Goal: Task Accomplishment & Management: Use online tool/utility

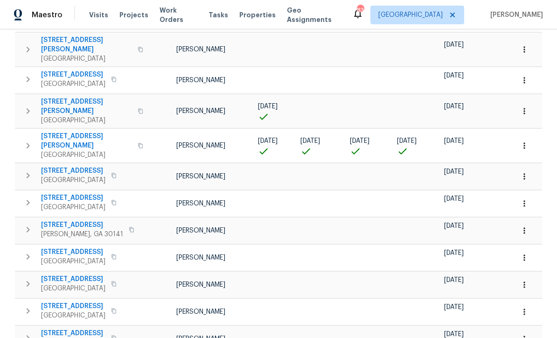
scroll to position [241, 0]
click at [56, 132] on span "[STREET_ADDRESS][PERSON_NAME]" at bounding box center [86, 141] width 91 height 19
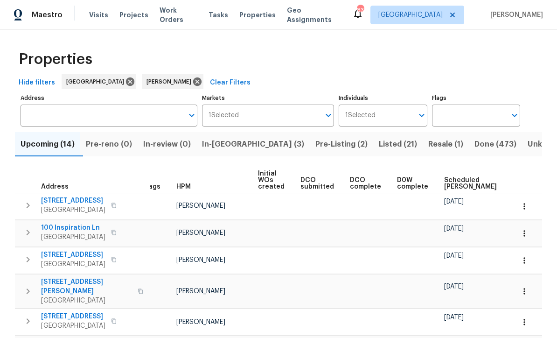
scroll to position [0, 0]
click at [227, 141] on span "In-[GEOGRAPHIC_DATA] (3)" at bounding box center [253, 144] width 102 height 13
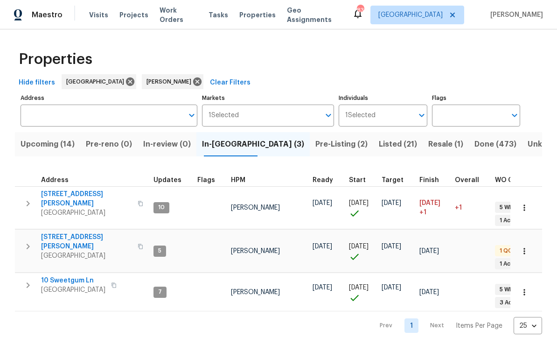
click at [63, 232] on span "61 Jeanette St" at bounding box center [86, 241] width 91 height 19
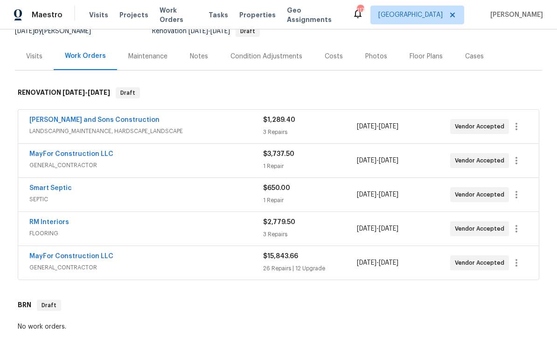
scroll to position [99, 0]
click at [59, 155] on link "MayFor Construction LLC" at bounding box center [71, 153] width 84 height 7
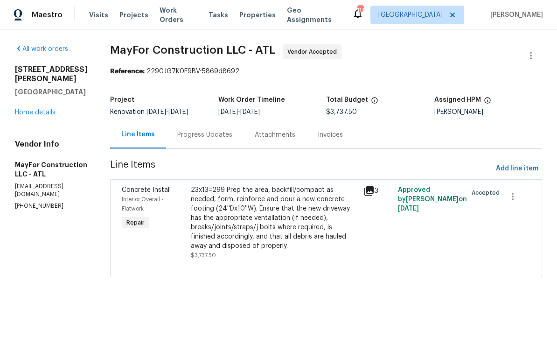
click at [209, 136] on div "Progress Updates" at bounding box center [204, 134] width 55 height 9
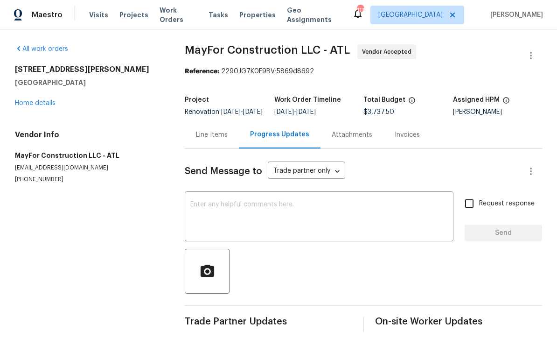
click at [33, 104] on link "Home details" at bounding box center [35, 103] width 41 height 7
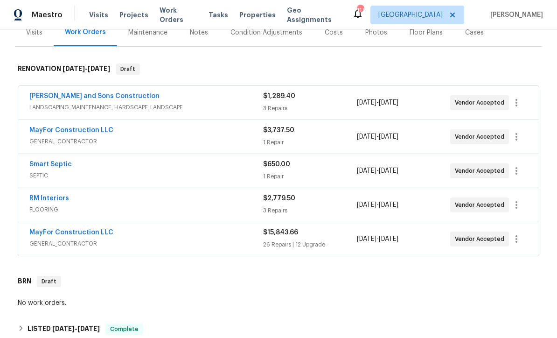
scroll to position [167, 0]
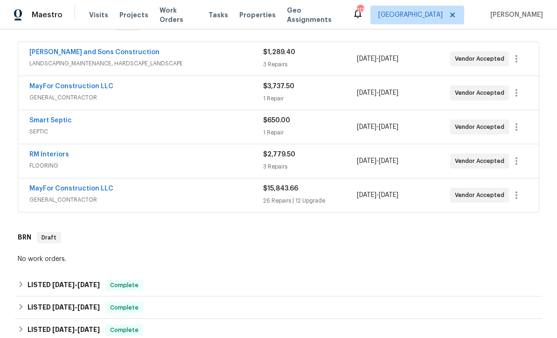
click at [50, 191] on link "MayFor Construction LLC" at bounding box center [71, 188] width 84 height 7
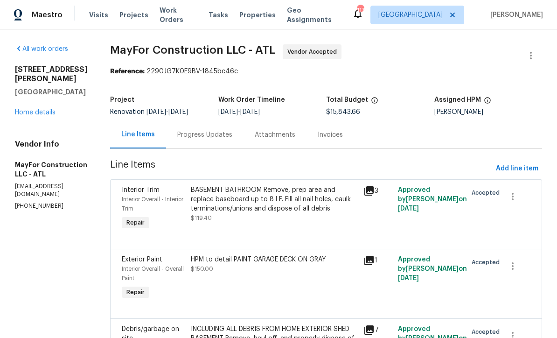
click at [209, 139] on div "Progress Updates" at bounding box center [204, 134] width 55 height 9
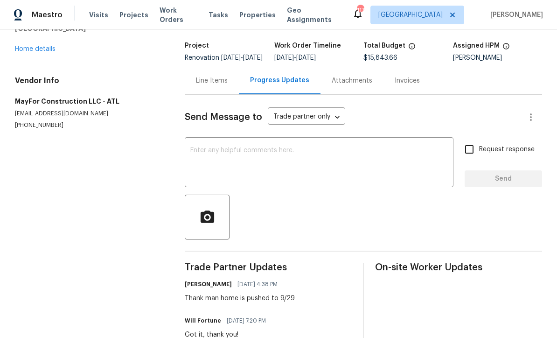
scroll to position [53, 0]
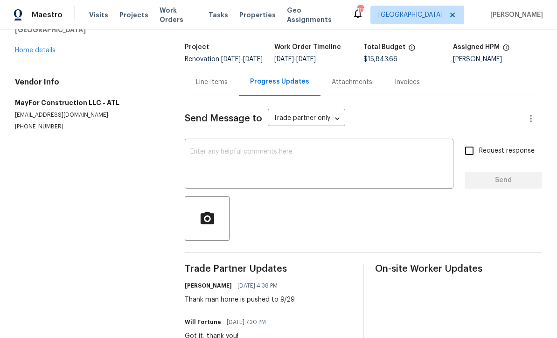
click at [211, 87] on div "Line Items" at bounding box center [212, 81] width 32 height 9
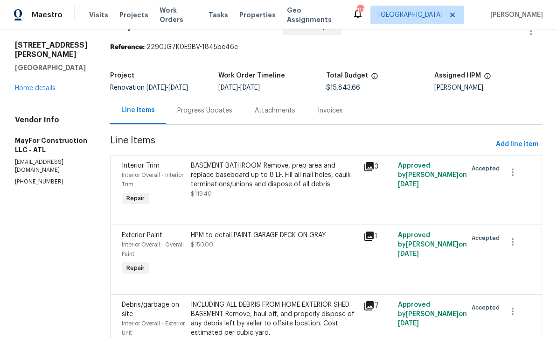
scroll to position [23, 0]
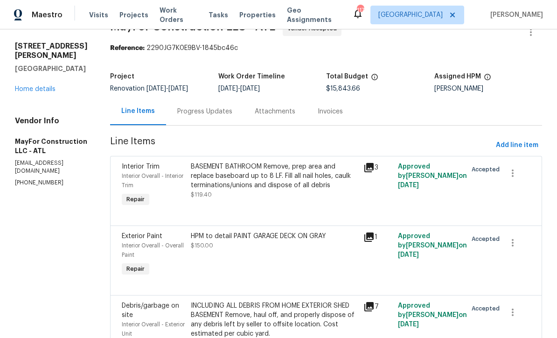
click at [35, 86] on link "Home details" at bounding box center [35, 89] width 41 height 7
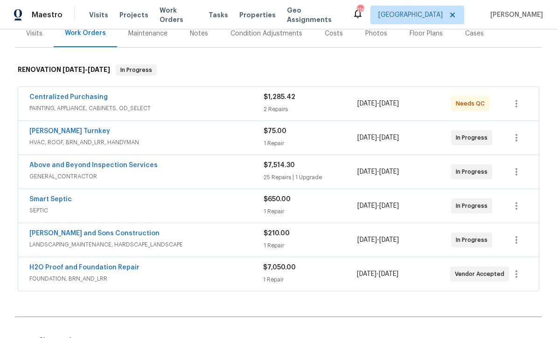
scroll to position [121, 0]
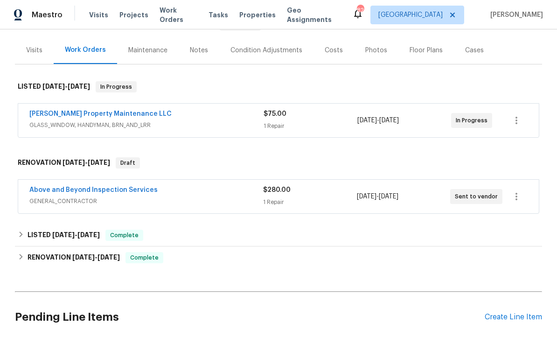
scroll to position [108, 0]
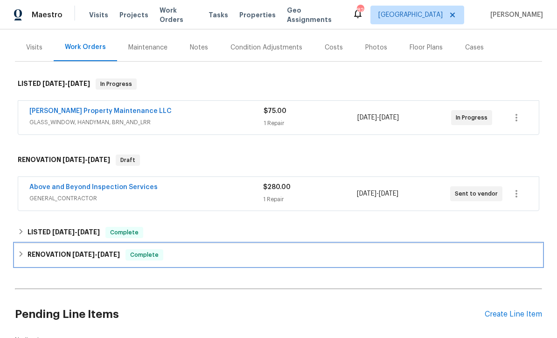
click at [66, 259] on h6 "RENOVATION 9/3/25 - 9/10/25" at bounding box center [74, 254] width 92 height 11
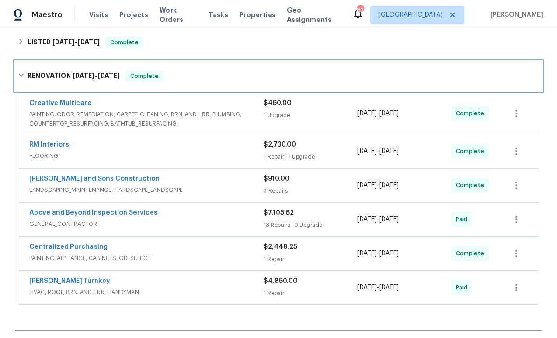
scroll to position [297, 0]
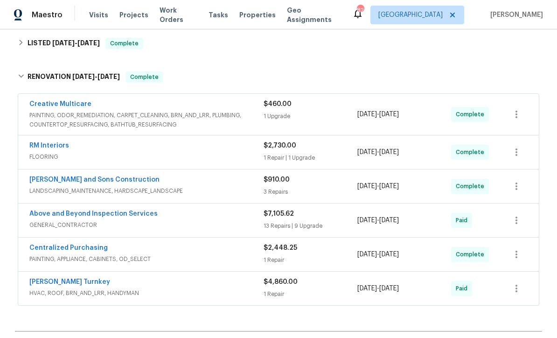
click at [99, 215] on link "Above and Beyond Inspection Services" at bounding box center [93, 213] width 128 height 7
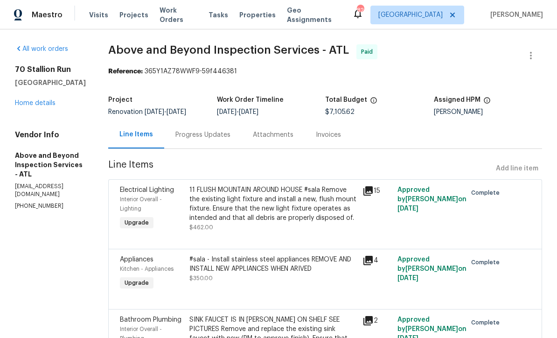
click at [236, 136] on div "Progress Updates" at bounding box center [202, 135] width 77 height 28
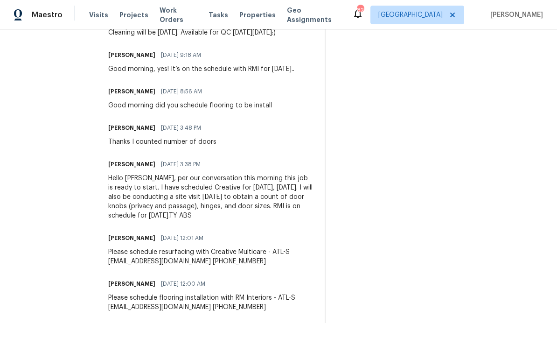
scroll to position [1675, 0]
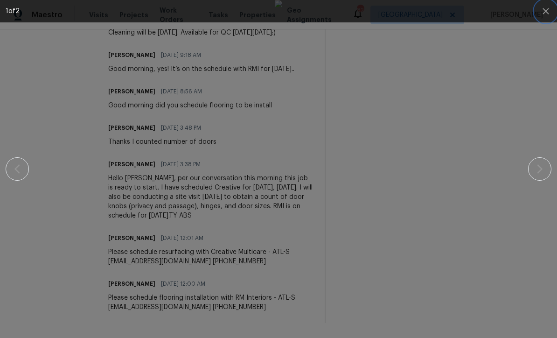
click at [543, 11] on icon "button" at bounding box center [545, 11] width 11 height 11
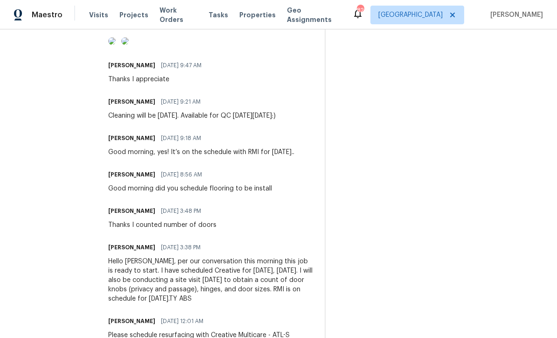
scroll to position [1487, 0]
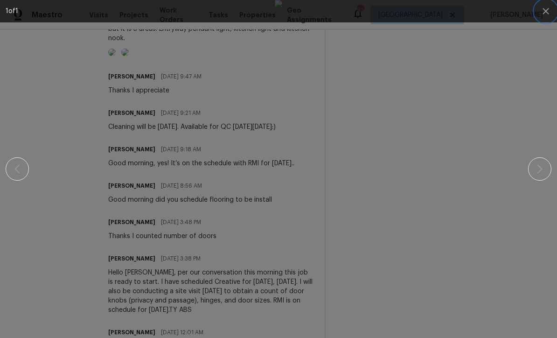
click at [548, 9] on icon "button" at bounding box center [546, 11] width 6 height 6
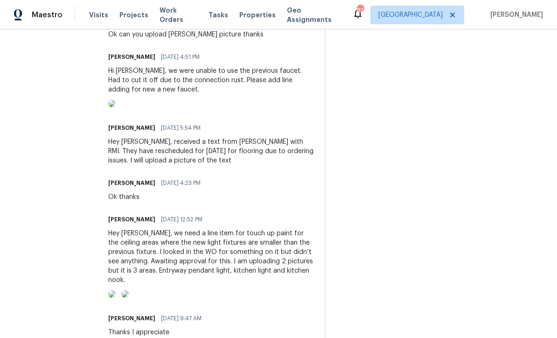
scroll to position [1248, 0]
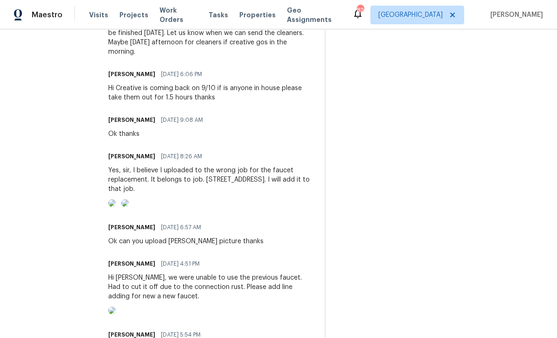
scroll to position [1038, 0]
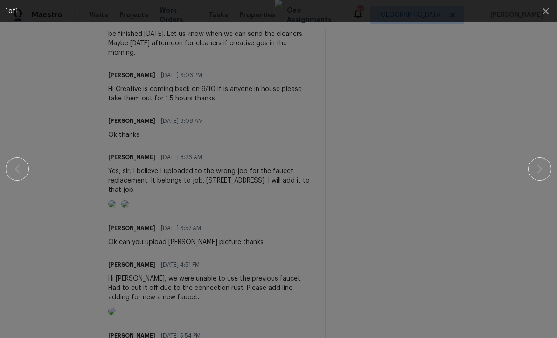
click at [282, 54] on img at bounding box center [278, 169] width 7 height 338
click at [282, 56] on img at bounding box center [278, 169] width 7 height 338
click at [282, 54] on img at bounding box center [278, 169] width 7 height 338
click at [545, 15] on icon "button" at bounding box center [545, 11] width 11 height 11
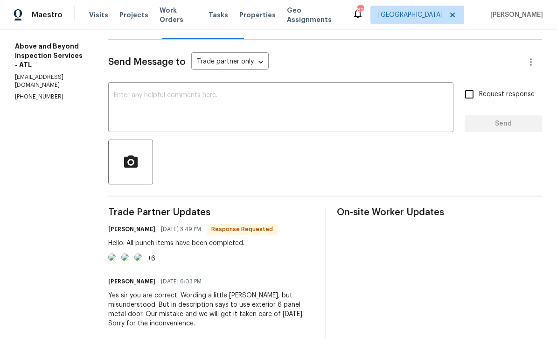
scroll to position [118, 0]
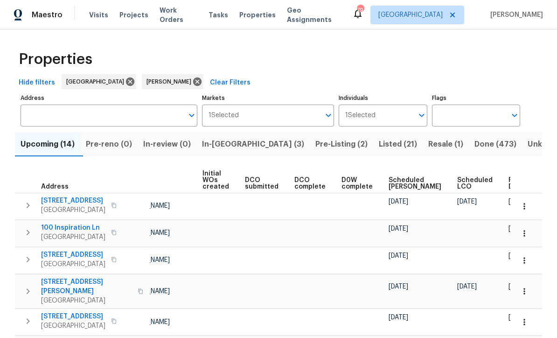
scroll to position [0, 66]
click at [509, 185] on span "Ready Date" at bounding box center [519, 183] width 21 height 13
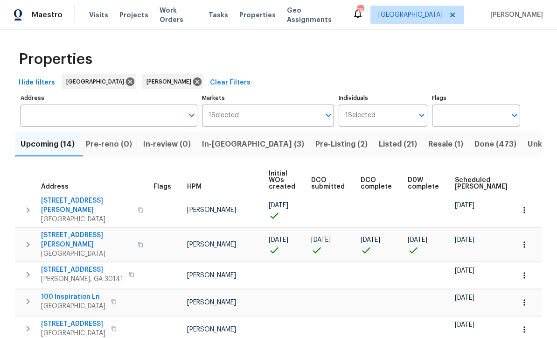
click at [526, 271] on icon "button" at bounding box center [524, 275] width 9 height 9
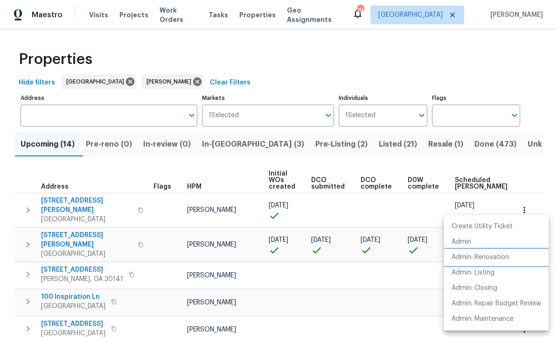
click at [496, 255] on p "Admin: Renovation" at bounding box center [480, 257] width 57 height 10
click at [396, 282] on div at bounding box center [278, 169] width 557 height 338
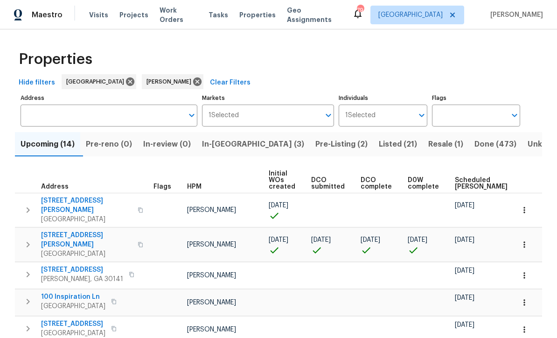
click at [524, 241] on icon "button" at bounding box center [524, 244] width 1 height 6
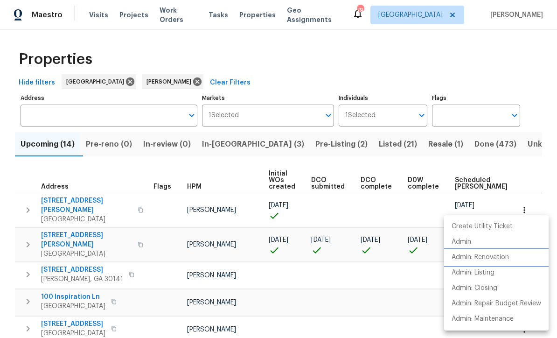
click at [501, 258] on p "Admin: Renovation" at bounding box center [480, 257] width 57 height 10
